Goal: Task Accomplishment & Management: Manage account settings

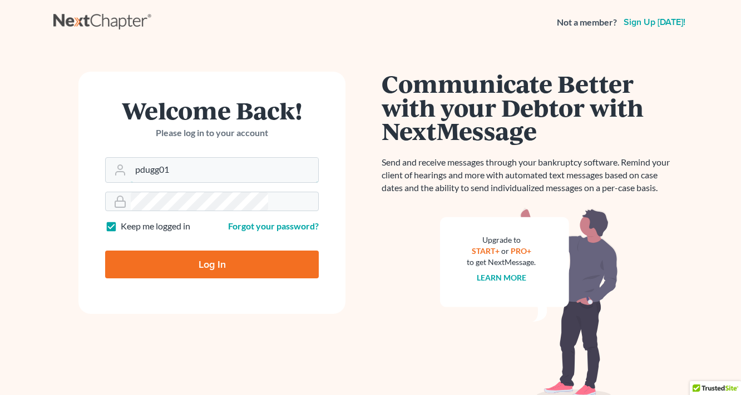
drag, startPoint x: 185, startPoint y: 134, endPoint x: 142, endPoint y: 138, distance: 43.0
click at [142, 137] on form "Welcome Back! Please log in to your account Email Address pdugg01 Password Keep…" at bounding box center [211, 193] width 267 height 242
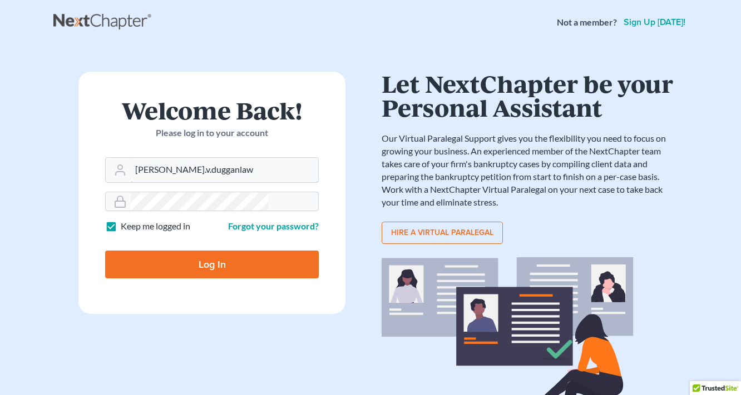
type input "[PERSON_NAME].v.dugganlaw"
click at [138, 192] on div at bounding box center [212, 201] width 214 height 19
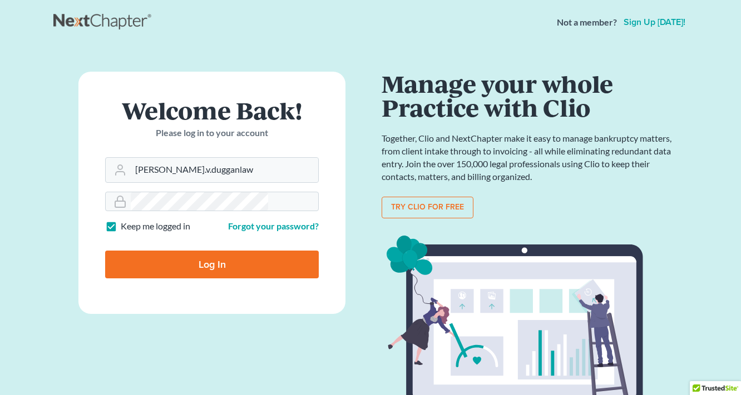
click at [249, 251] on input "Log In" at bounding box center [212, 265] width 214 height 28
type input "Thinking..."
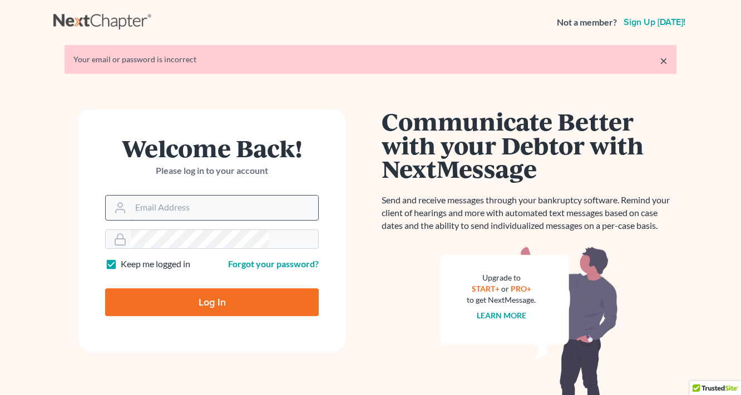
type input "pdugg01"
drag, startPoint x: 207, startPoint y: 161, endPoint x: 114, endPoint y: 163, distance: 92.9
click at [114, 163] on form "Welcome Back! Please log in to your account Email Address pdugg01 Password Keep…" at bounding box center [211, 231] width 267 height 242
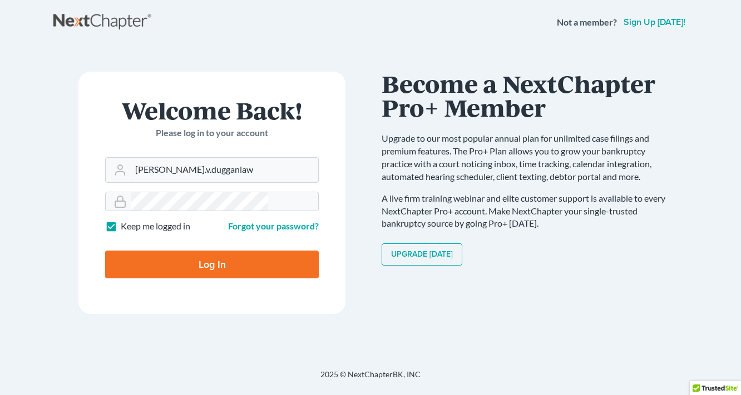
type input "[PERSON_NAME].v.dugganlaw"
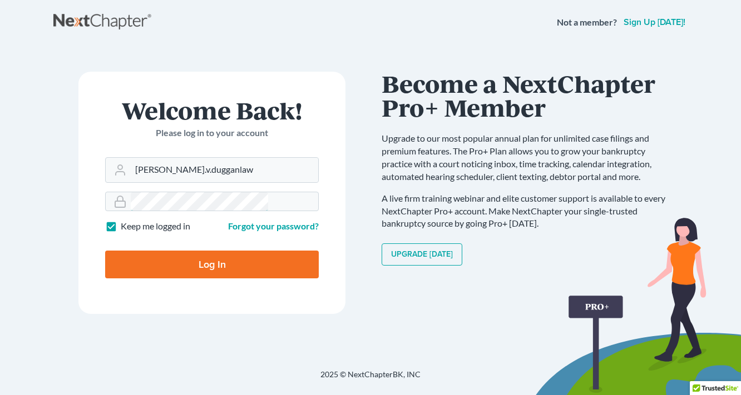
click at [105, 161] on div "Welcome Back! Please log in to your account Email Address avery.v.dugganlaw Pas…" at bounding box center [211, 207] width 317 height 271
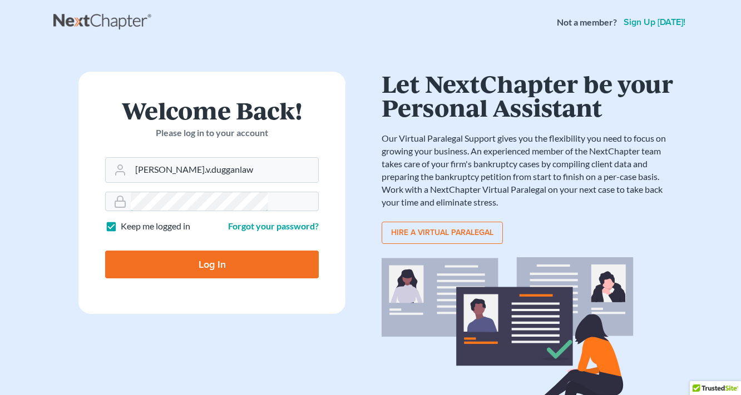
click at [105, 251] on input "Log In" at bounding box center [212, 265] width 214 height 28
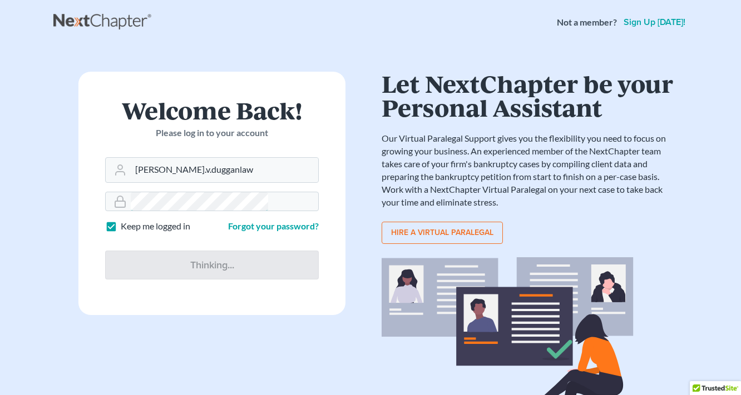
type input "Thinking..."
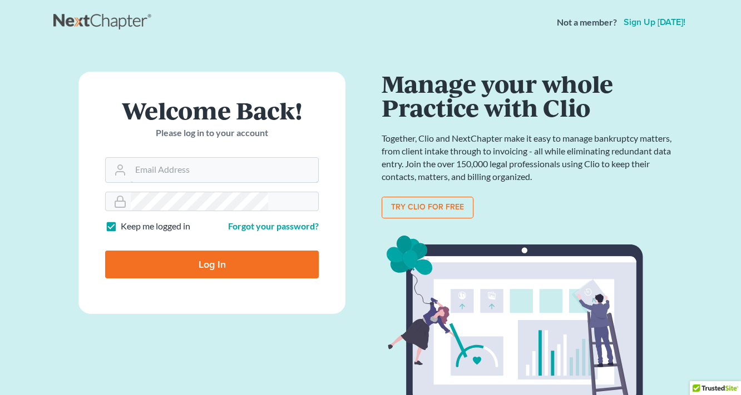
type input "pdugg01"
click at [211, 251] on input "Log In" at bounding box center [212, 265] width 214 height 28
type input "Thinking..."
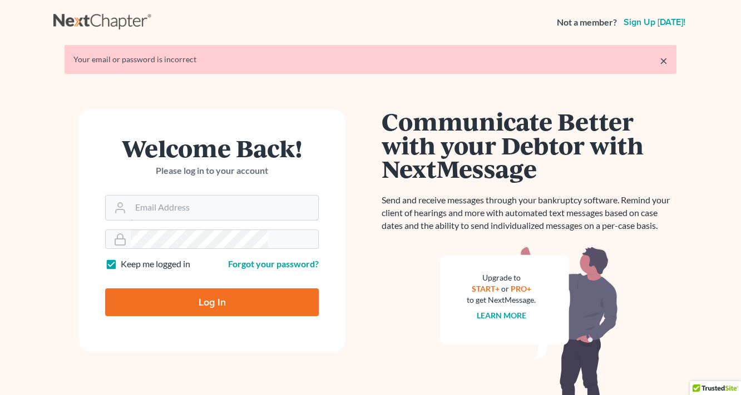
type input "pdugg01"
click at [216, 289] on input "Log In" at bounding box center [212, 303] width 214 height 28
type input "Thinking..."
type input "pdugg01"
click at [191, 196] on input "pdugg01" at bounding box center [224, 208] width 187 height 24
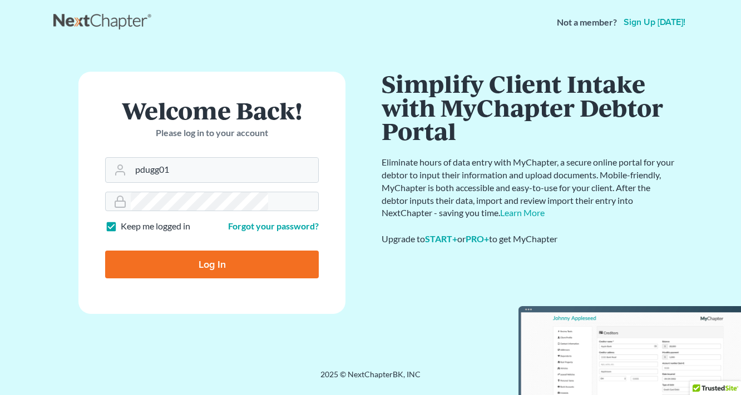
click at [214, 251] on input "Log In" at bounding box center [212, 265] width 214 height 28
type input "Thinking..."
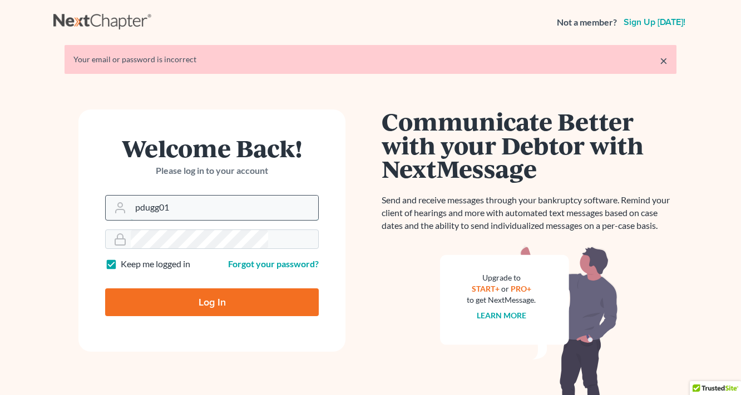
click at [194, 196] on input "pdugg01" at bounding box center [224, 208] width 187 height 24
drag, startPoint x: 164, startPoint y: 157, endPoint x: 113, endPoint y: 158, distance: 50.6
click at [113, 158] on form "Welcome Back! Please log in to your account Email Address pdugg01 Password Keep…" at bounding box center [211, 231] width 267 height 242
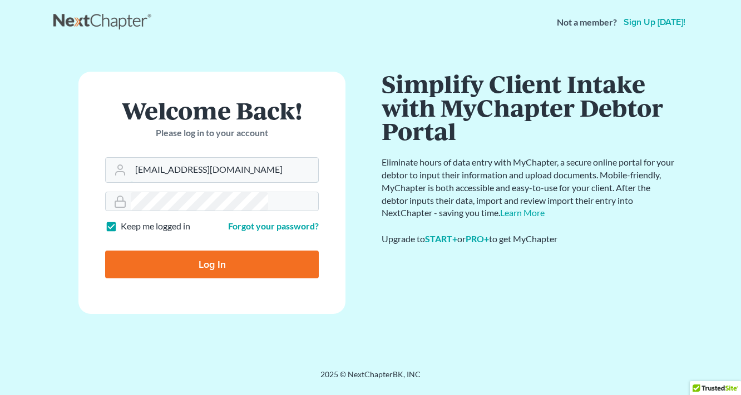
type input "bryanohio@gmail.com"
